Goal: Navigation & Orientation: Find specific page/section

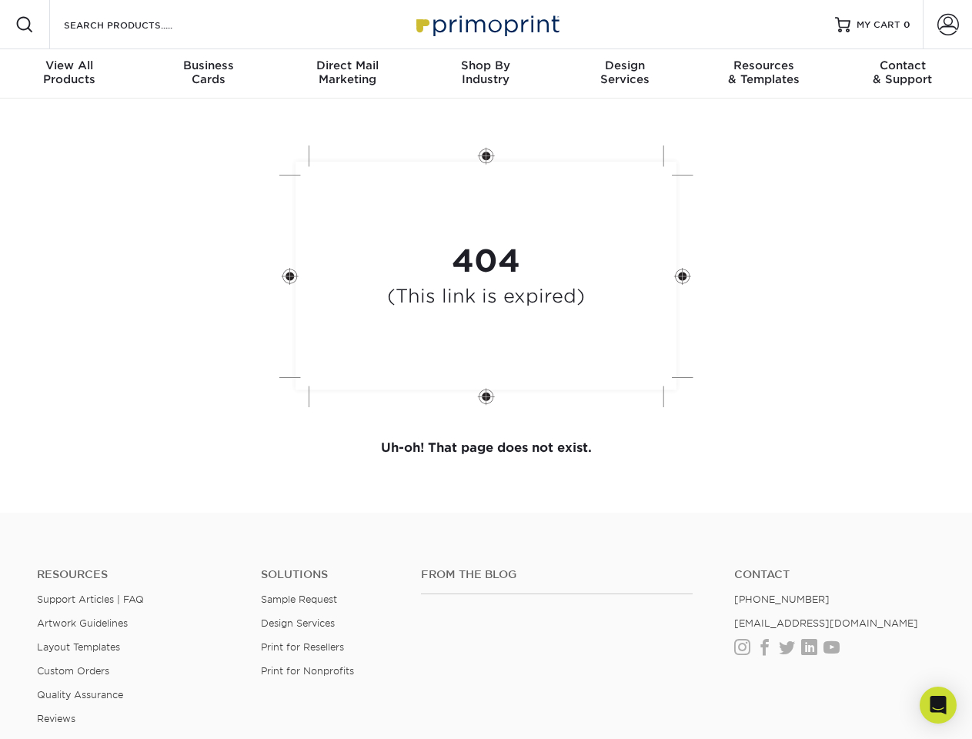
click at [486, 369] on div "404 (This link is expired)" at bounding box center [486, 277] width 462 height 285
click at [25, 25] on span at bounding box center [24, 24] width 18 height 18
click at [947, 25] on span at bounding box center [948, 25] width 22 height 22
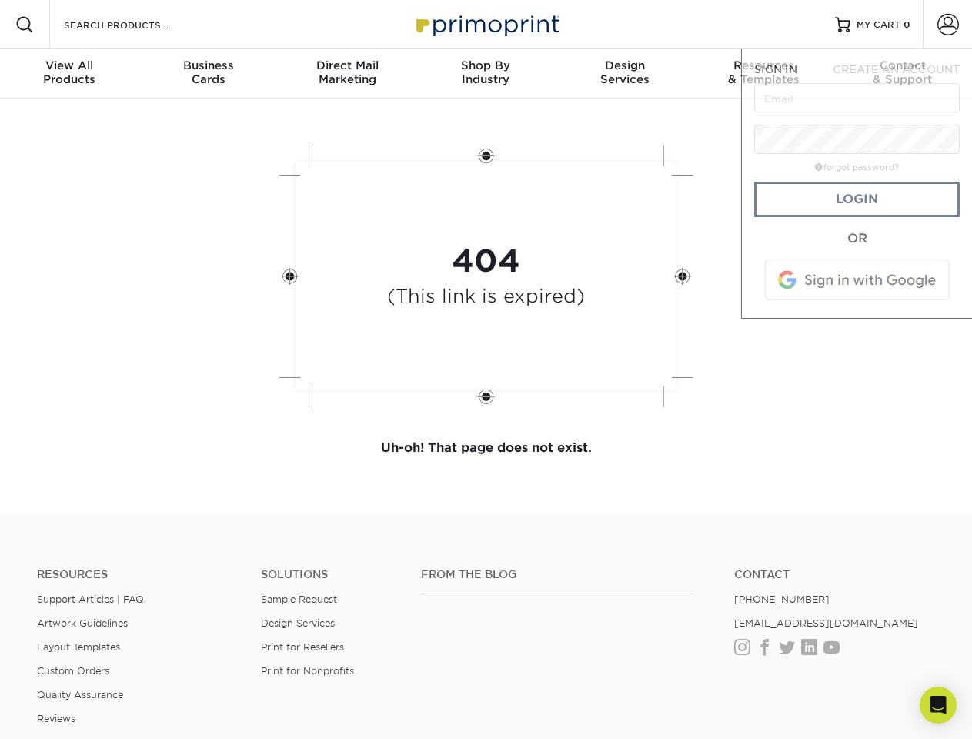
click at [69, 74] on div "View All Products" at bounding box center [69, 72] width 139 height 28
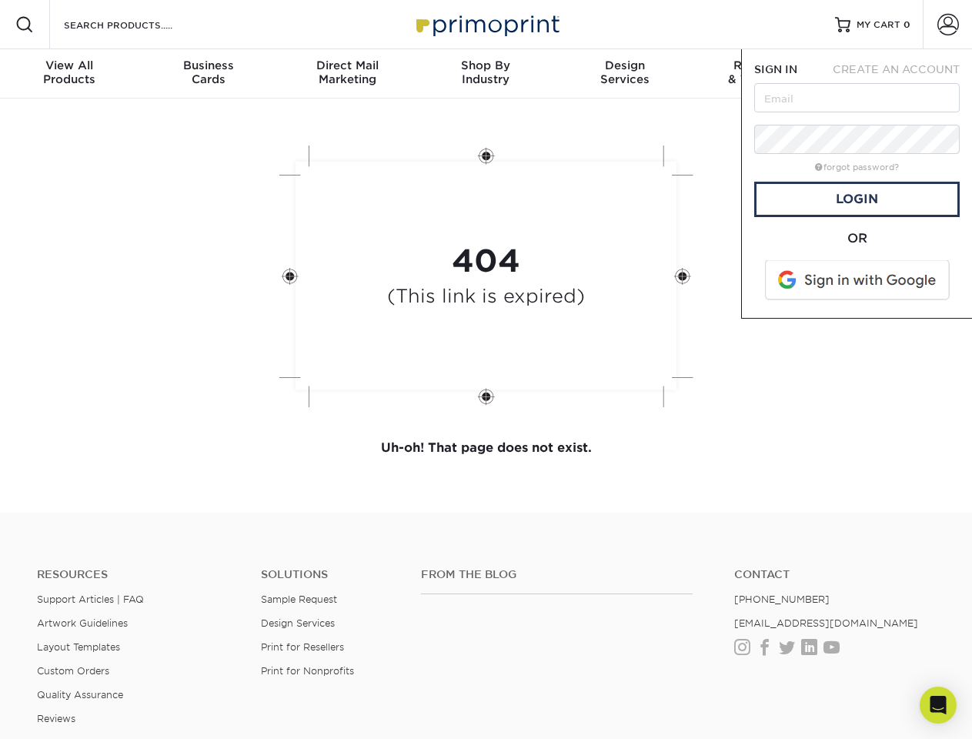
click at [208, 74] on div "Business Cards" at bounding box center [208, 72] width 139 height 28
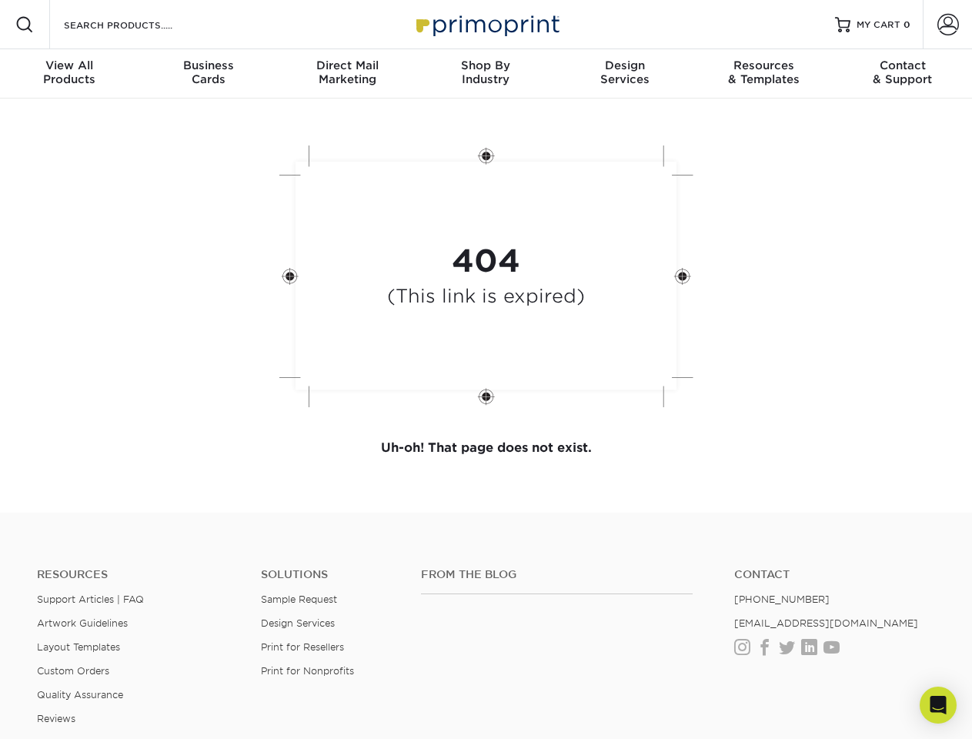
click at [347, 74] on div "Direct Mail Marketing" at bounding box center [347, 72] width 139 height 28
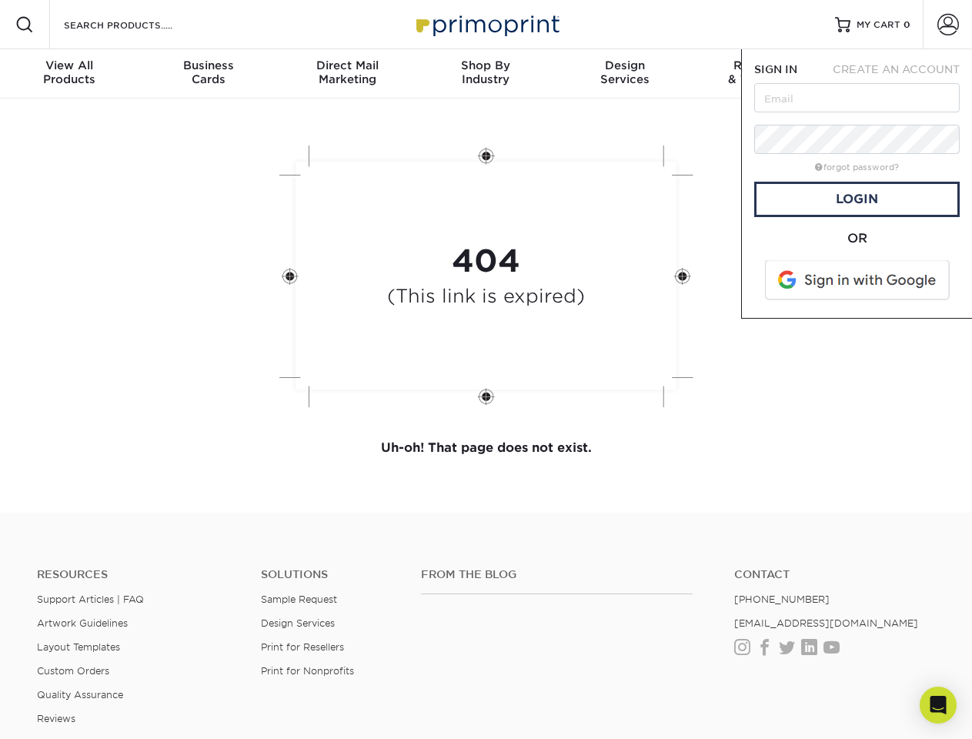
click at [486, 74] on div "Shop By Industry" at bounding box center [485, 72] width 139 height 28
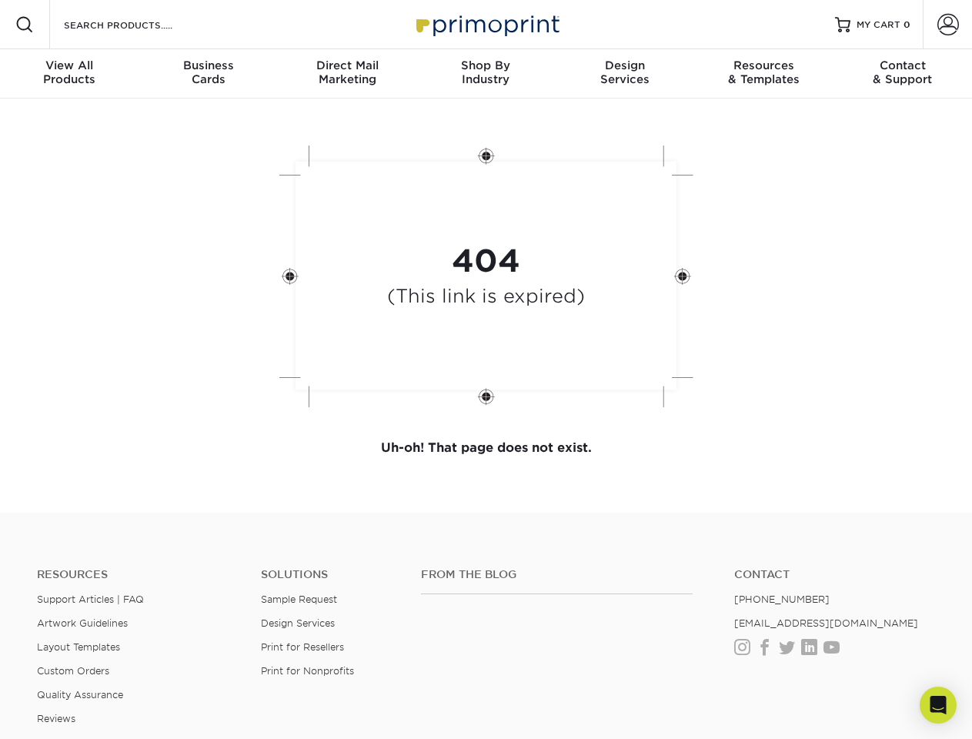
click at [625, 74] on div "Design Services" at bounding box center [625, 72] width 139 height 28
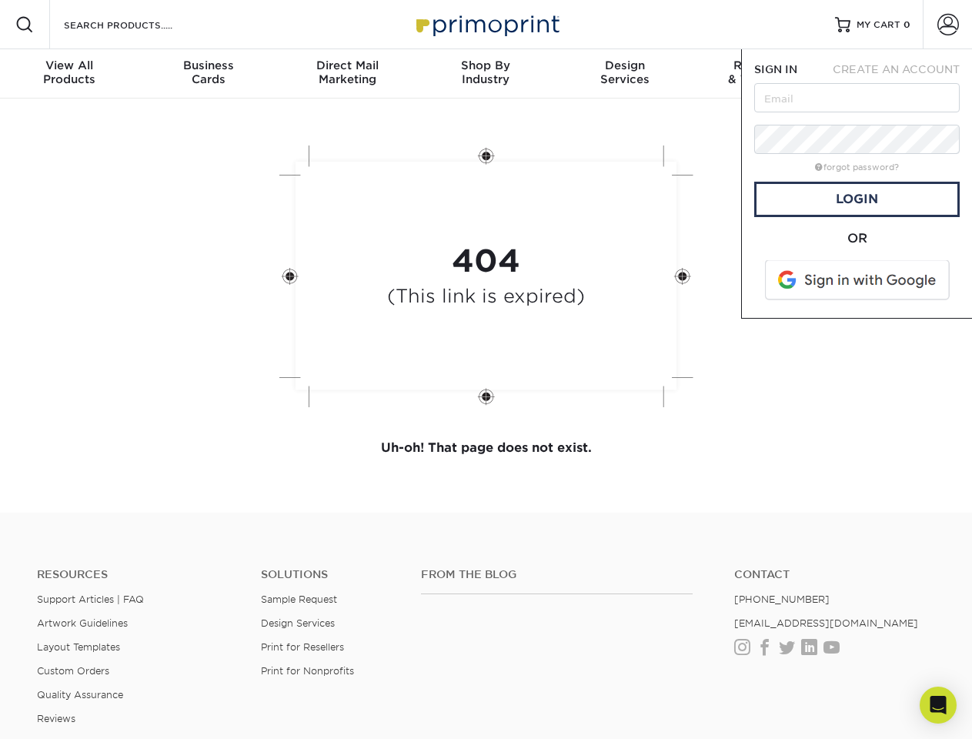
click at [763, 74] on span "SIGN IN" at bounding box center [775, 69] width 43 height 12
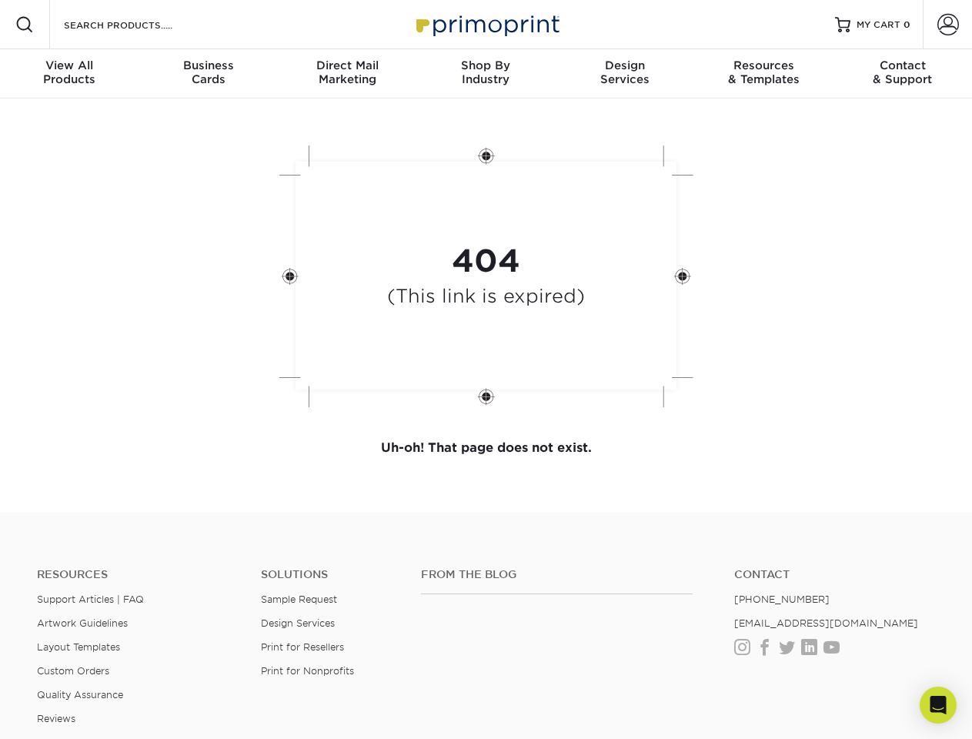
click at [903, 74] on div "Contact & Support" at bounding box center [902, 72] width 139 height 28
